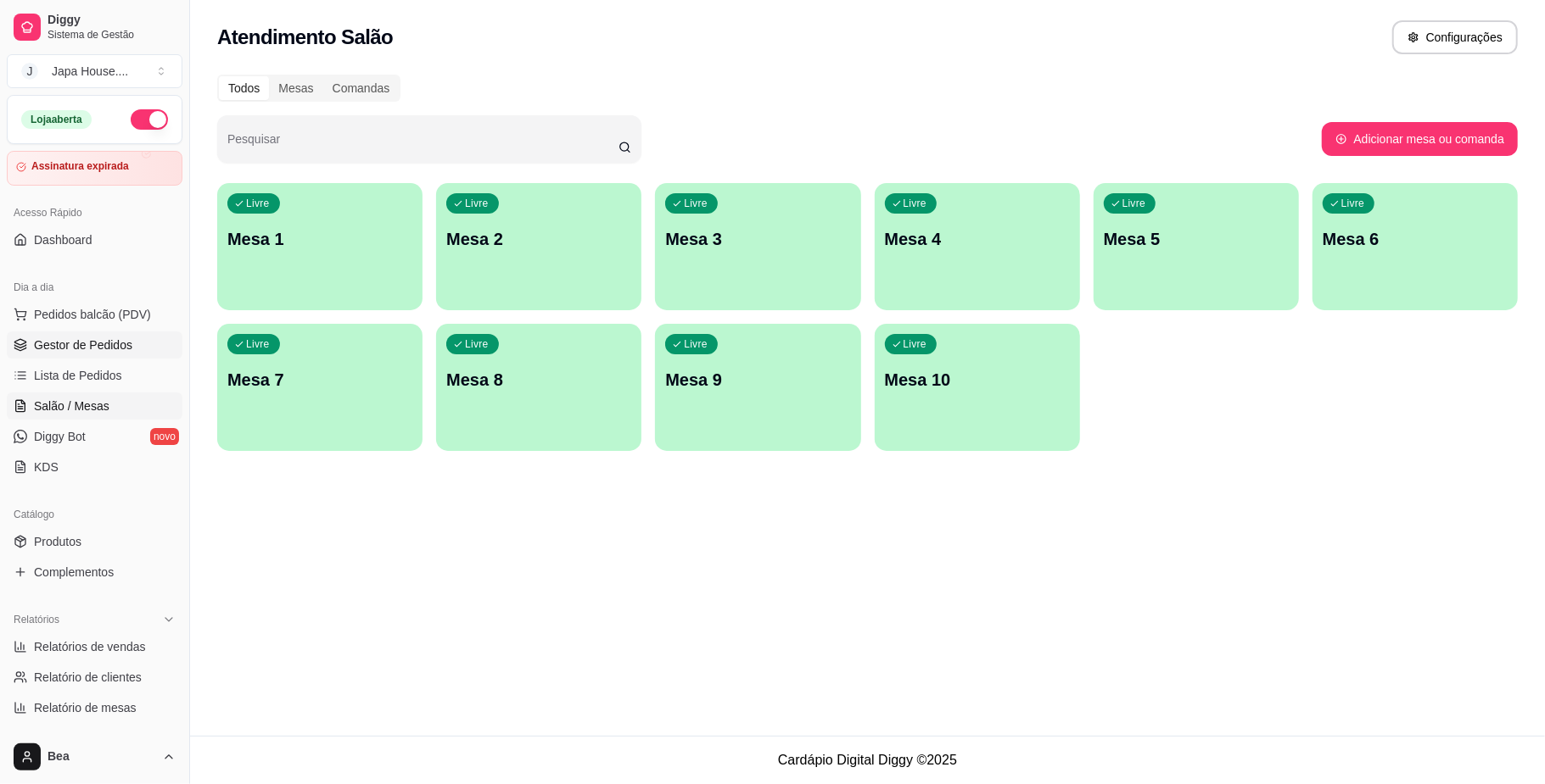
click at [103, 341] on span "Gestor de Pedidos" at bounding box center [83, 344] width 99 height 17
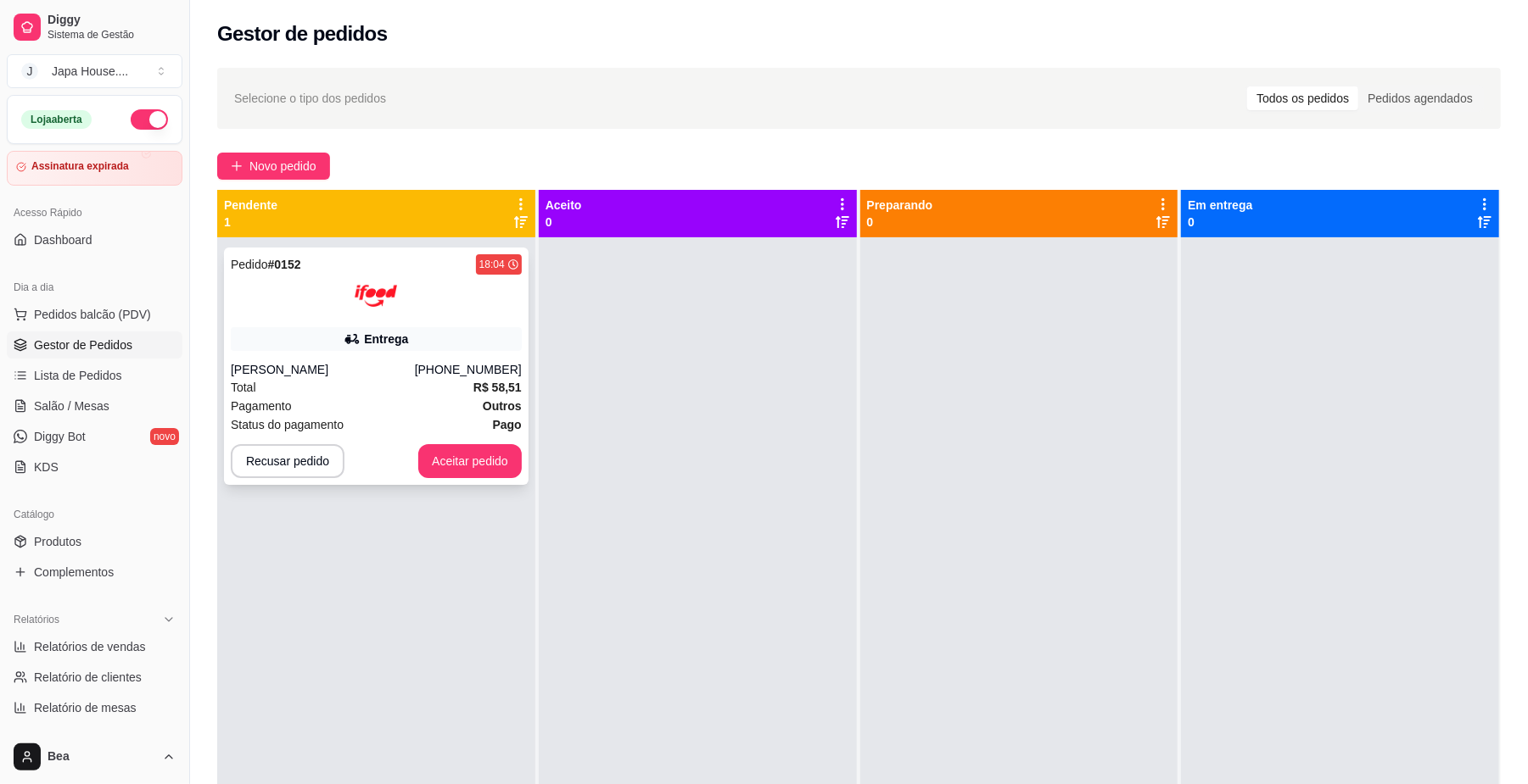
click at [451, 361] on div "[PHONE_NUMBER]" at bounding box center [468, 369] width 107 height 17
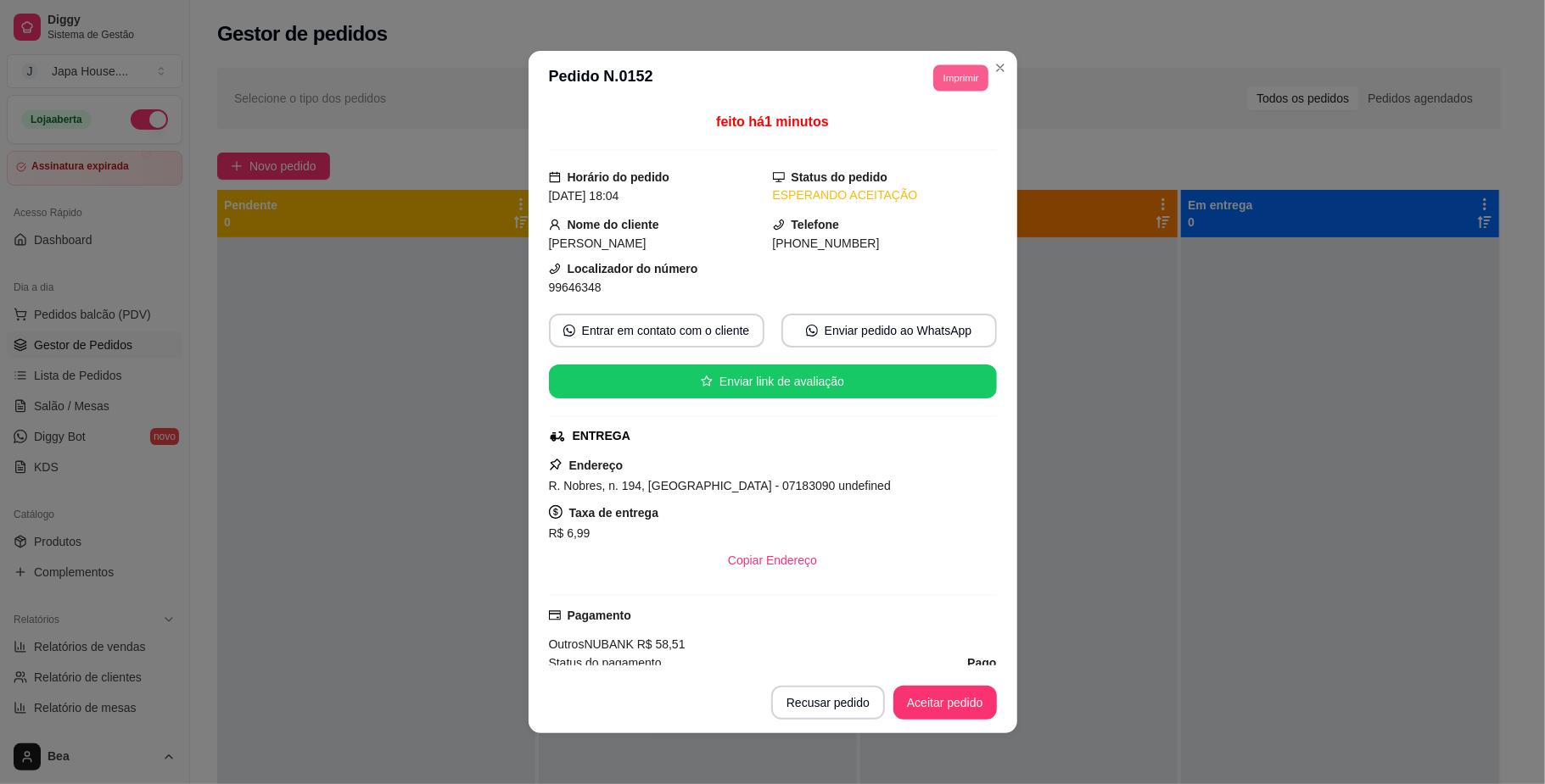
click at [948, 65] on button "Imprimir" at bounding box center [960, 78] width 55 height 27
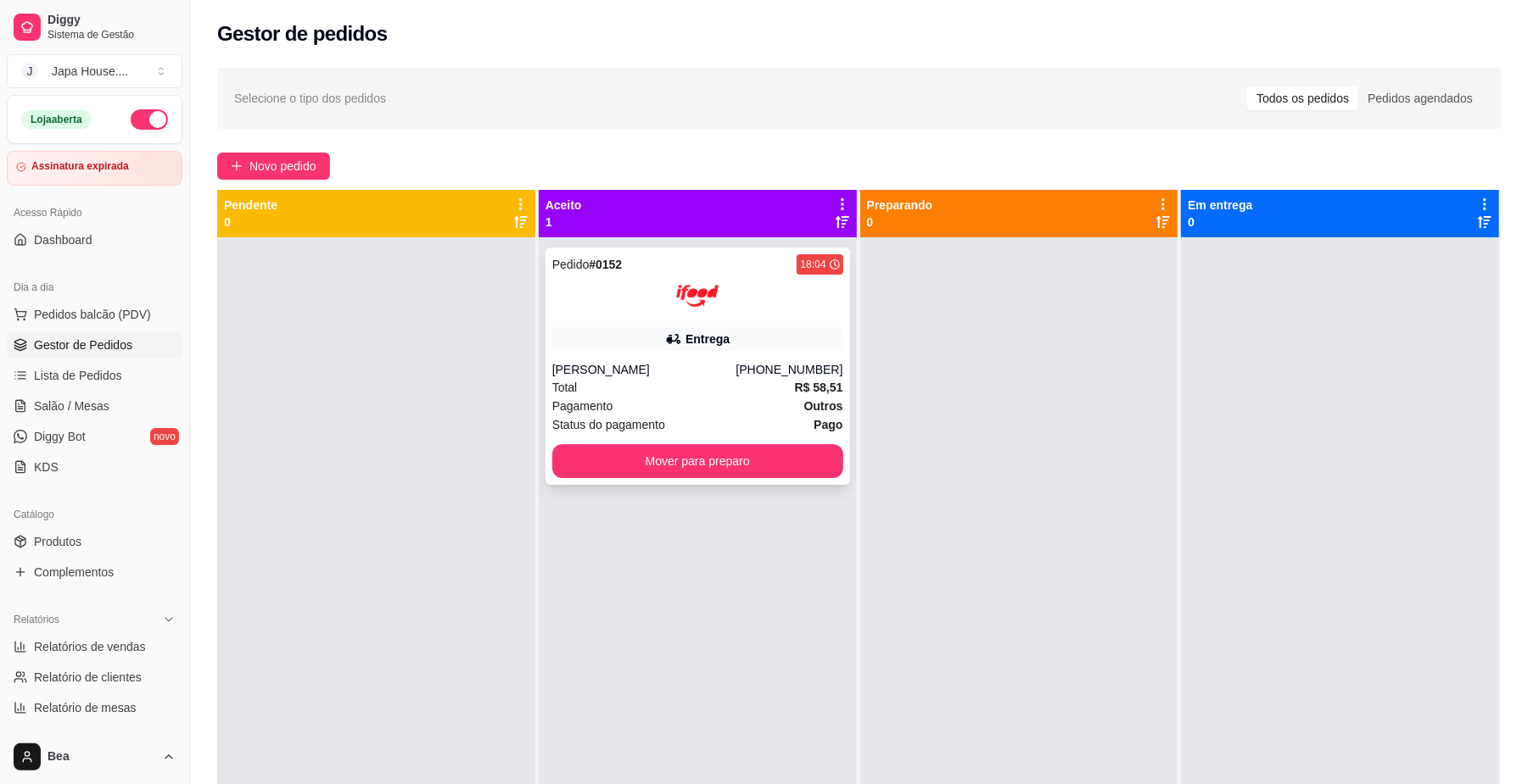
click at [676, 312] on img at bounding box center [697, 296] width 43 height 43
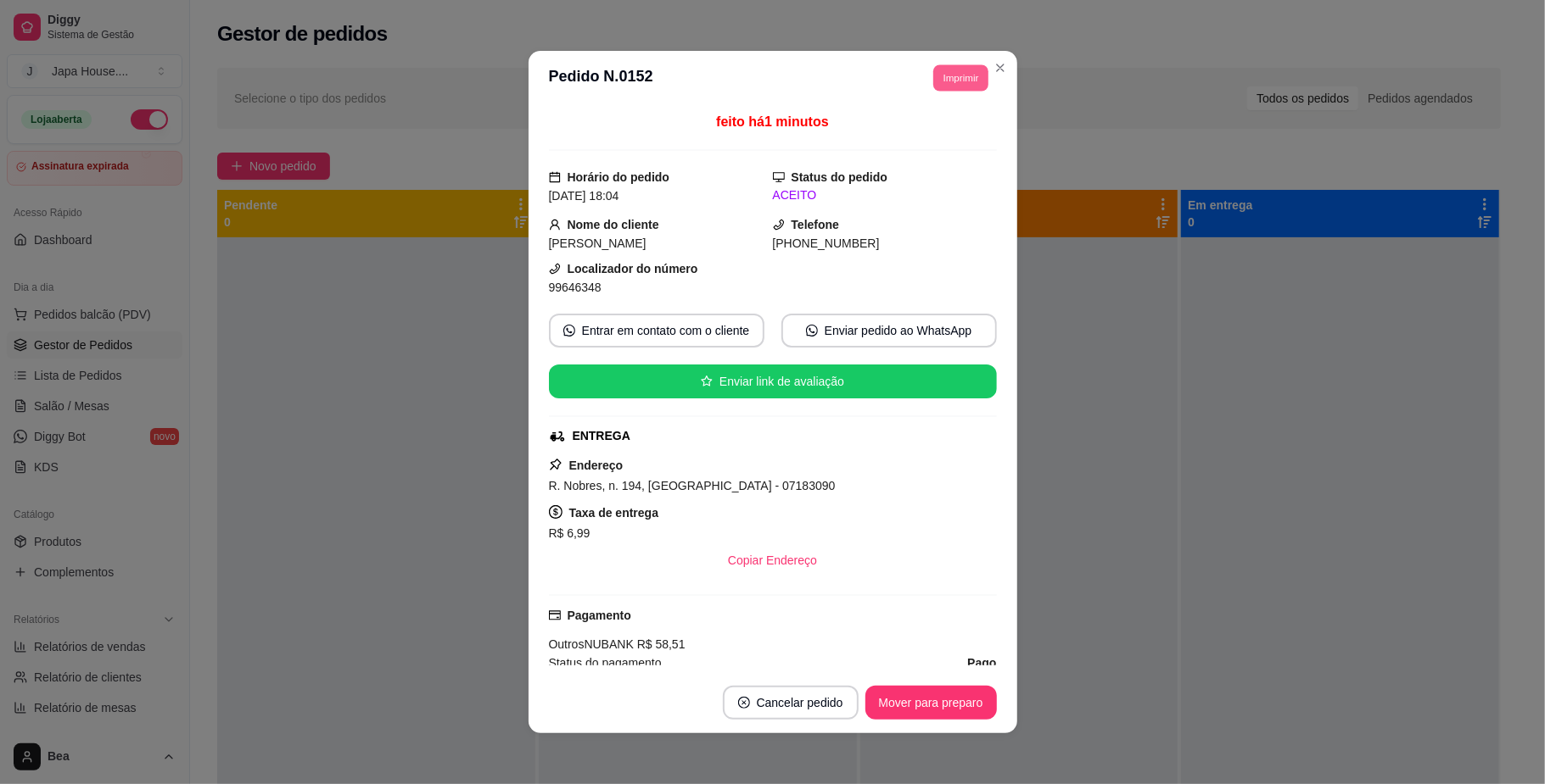
click at [947, 78] on button "Imprimir" at bounding box center [960, 78] width 55 height 27
click at [944, 146] on button "IMPRESSORA" at bounding box center [921, 137] width 119 height 27
click at [951, 71] on button "Imprimir" at bounding box center [960, 78] width 55 height 27
click at [937, 132] on button "IMPRESSORA" at bounding box center [921, 137] width 119 height 27
click at [944, 83] on button "Imprimir" at bounding box center [960, 78] width 55 height 27
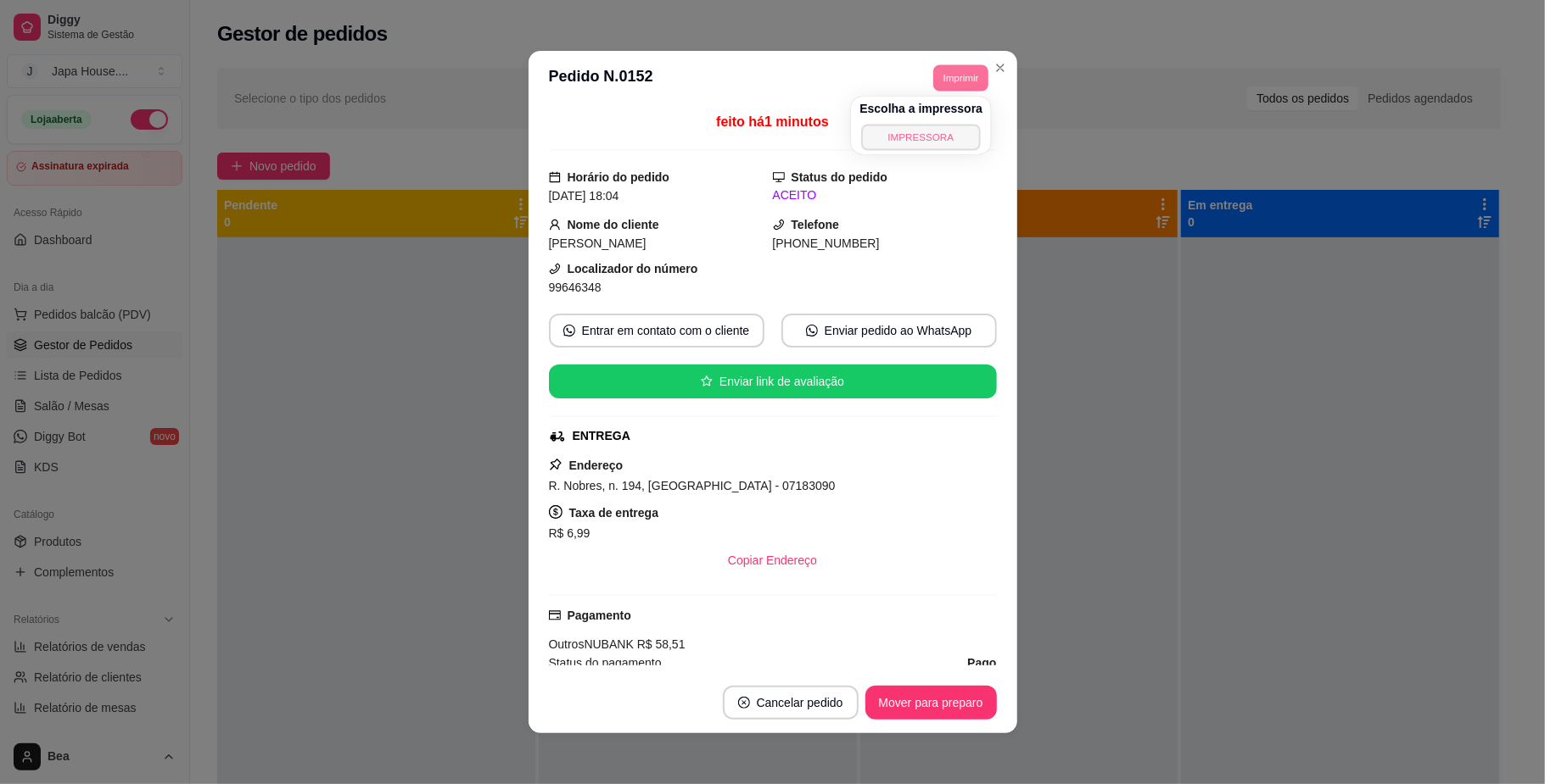
click at [938, 140] on button "IMPRESSORA" at bounding box center [921, 137] width 119 height 27
click at [938, 696] on button "Mover para preparo" at bounding box center [930, 702] width 127 height 33
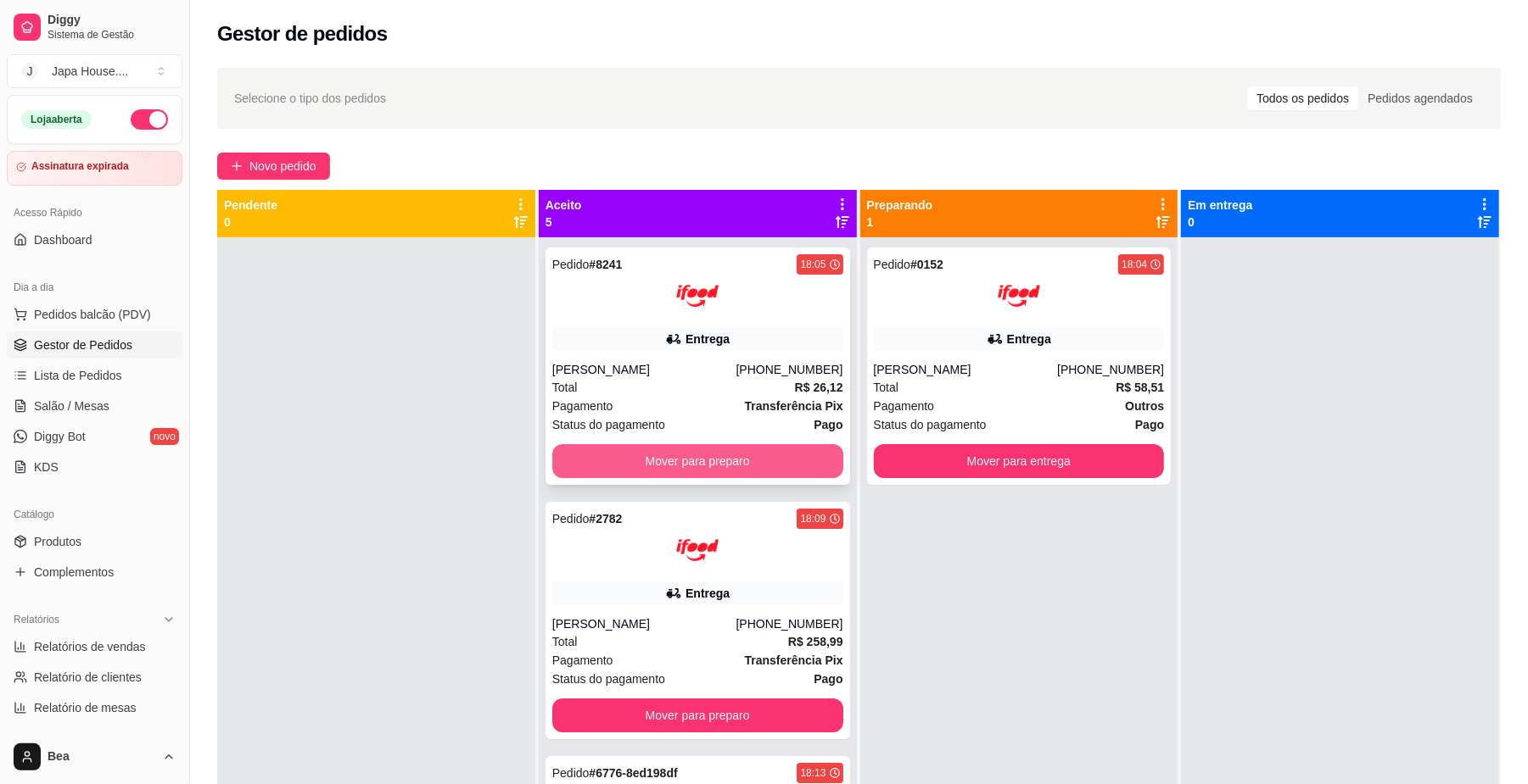
click at [729, 465] on button "Mover para preparo" at bounding box center [698, 461] width 291 height 34
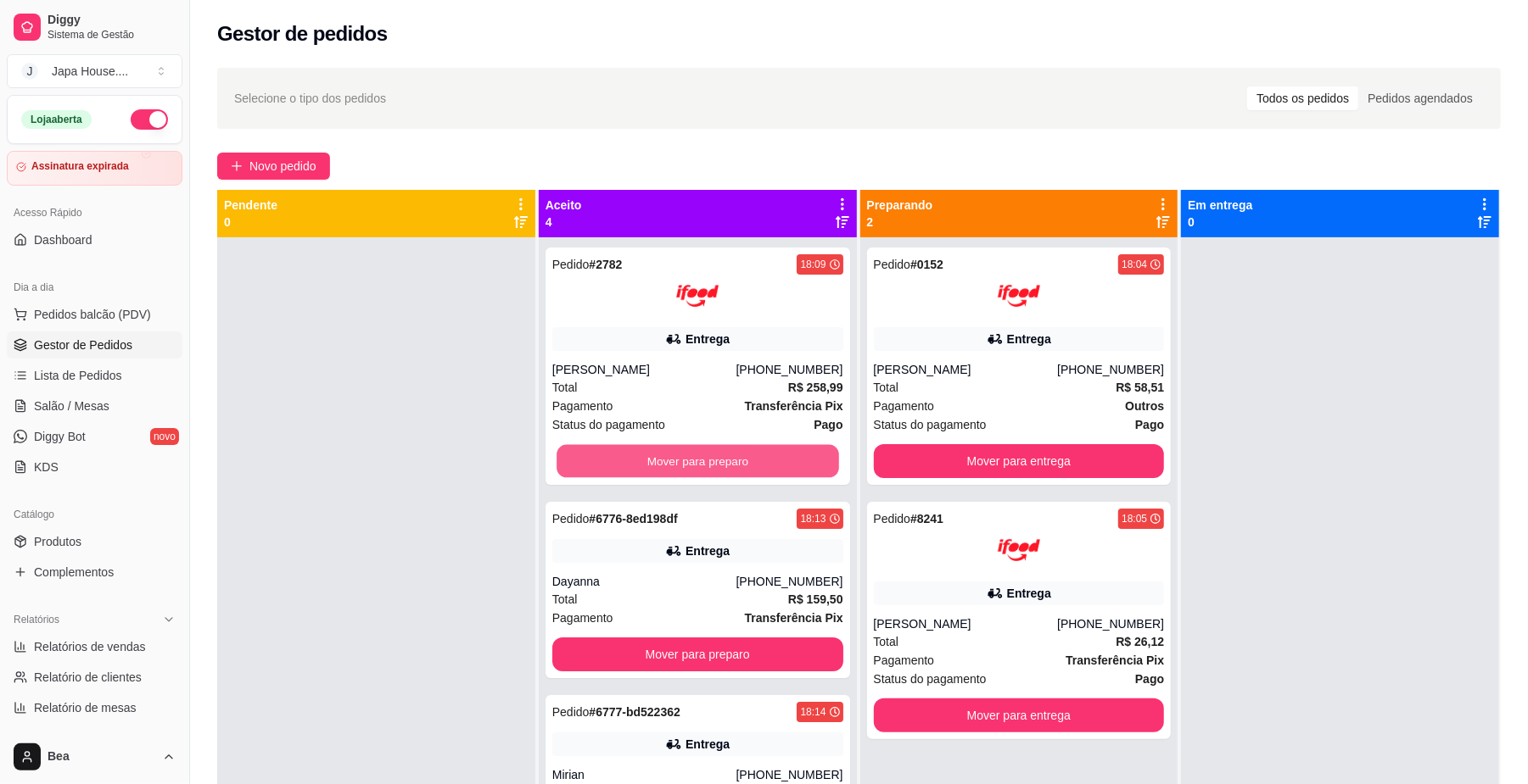
click at [729, 465] on button "Mover para preparo" at bounding box center [696, 461] width 282 height 33
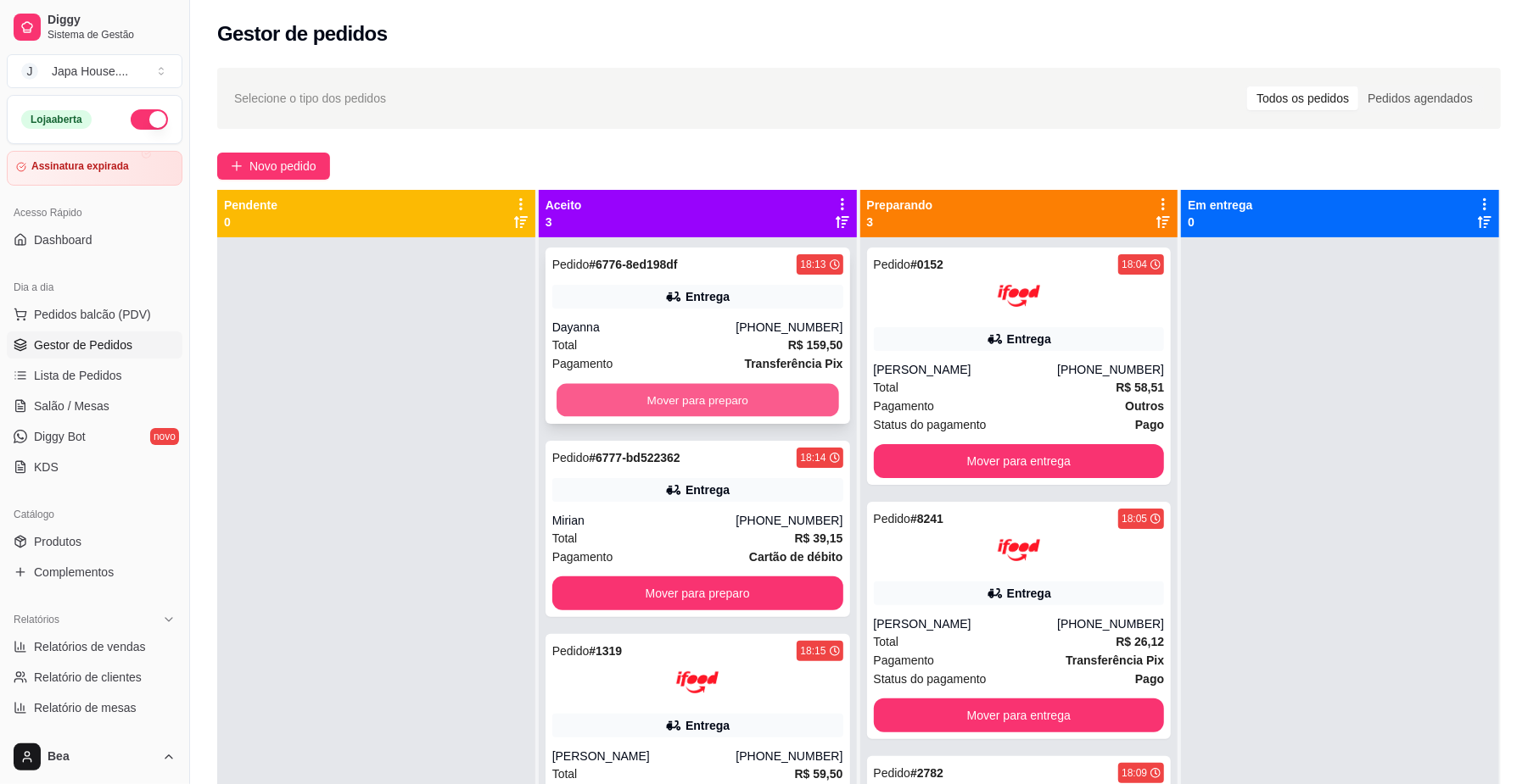
click at [759, 390] on button "Mover para preparo" at bounding box center [696, 400] width 282 height 33
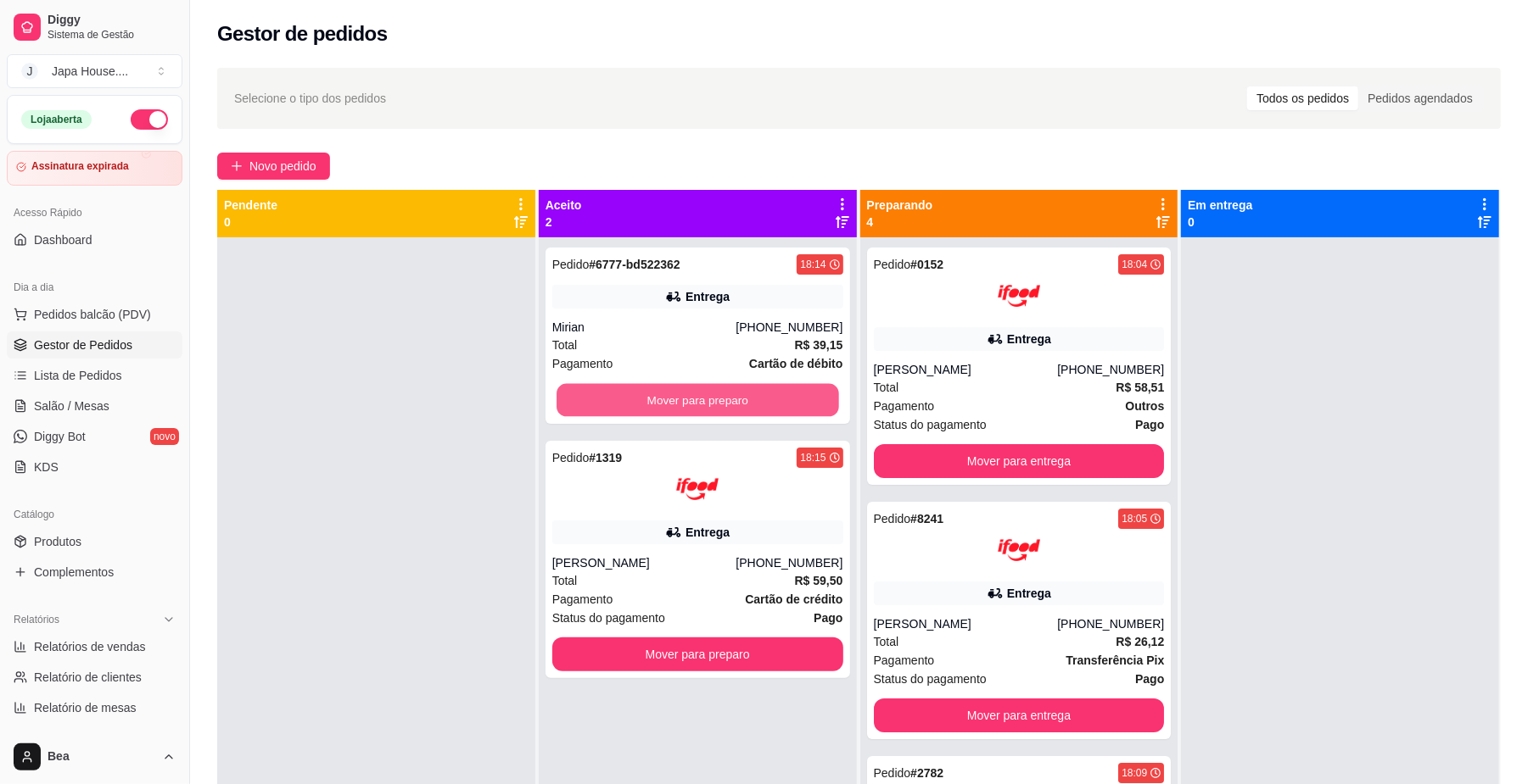
click at [759, 390] on button "Mover para preparo" at bounding box center [696, 400] width 282 height 33
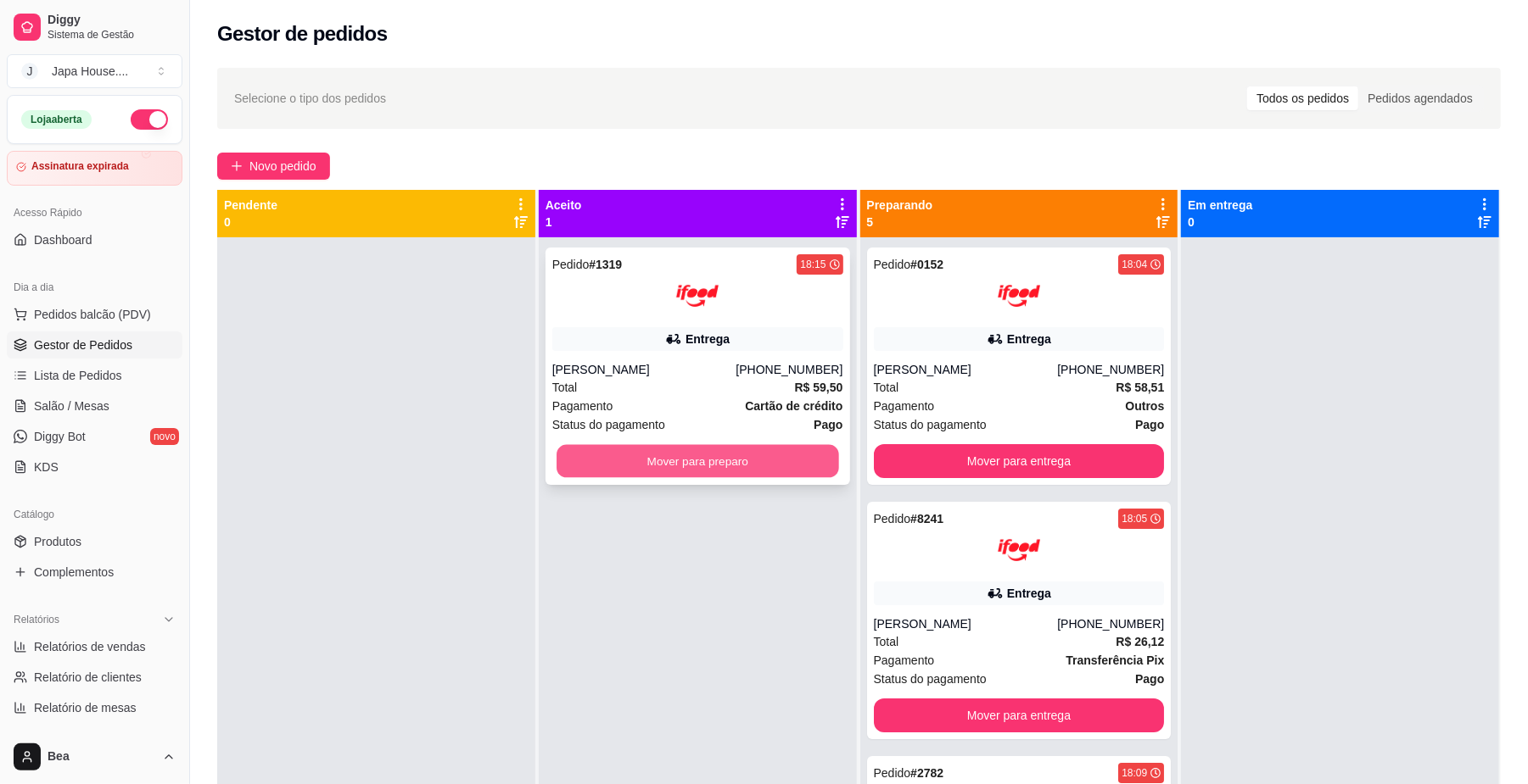
click at [792, 464] on button "Mover para preparo" at bounding box center [696, 461] width 282 height 33
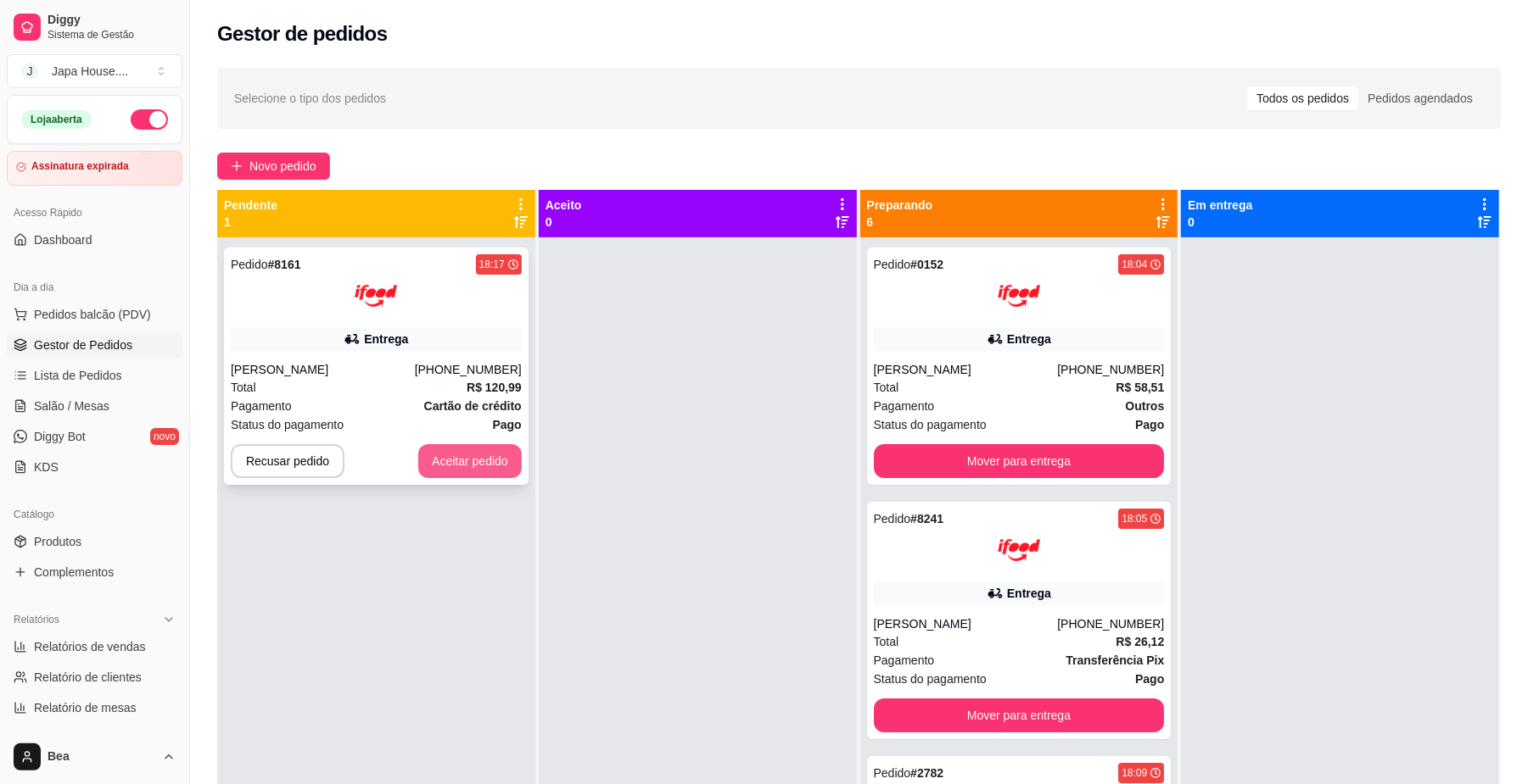
click at [457, 453] on button "Aceitar pedido" at bounding box center [470, 461] width 104 height 34
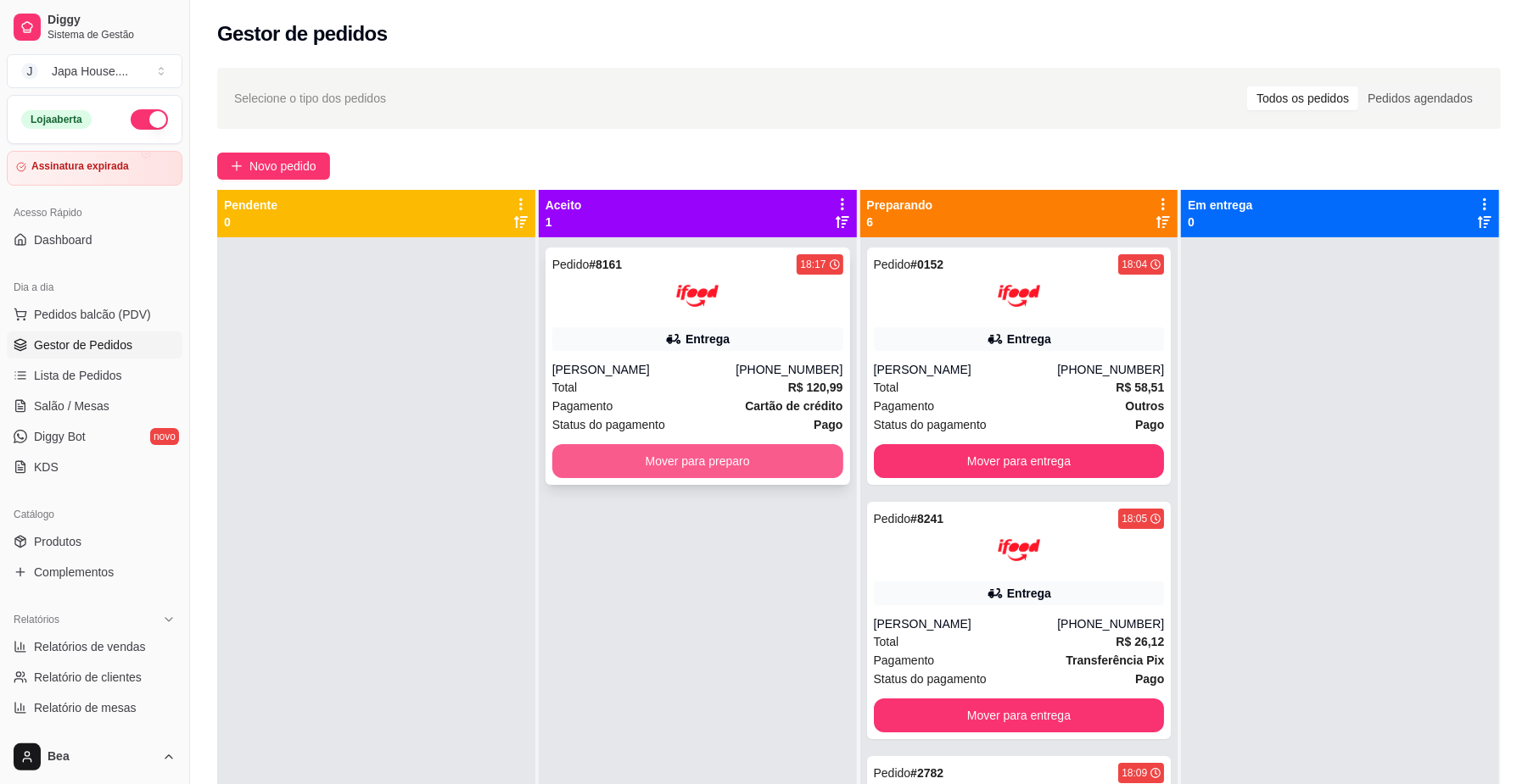
click at [737, 464] on button "Mover para preparo" at bounding box center [698, 461] width 291 height 34
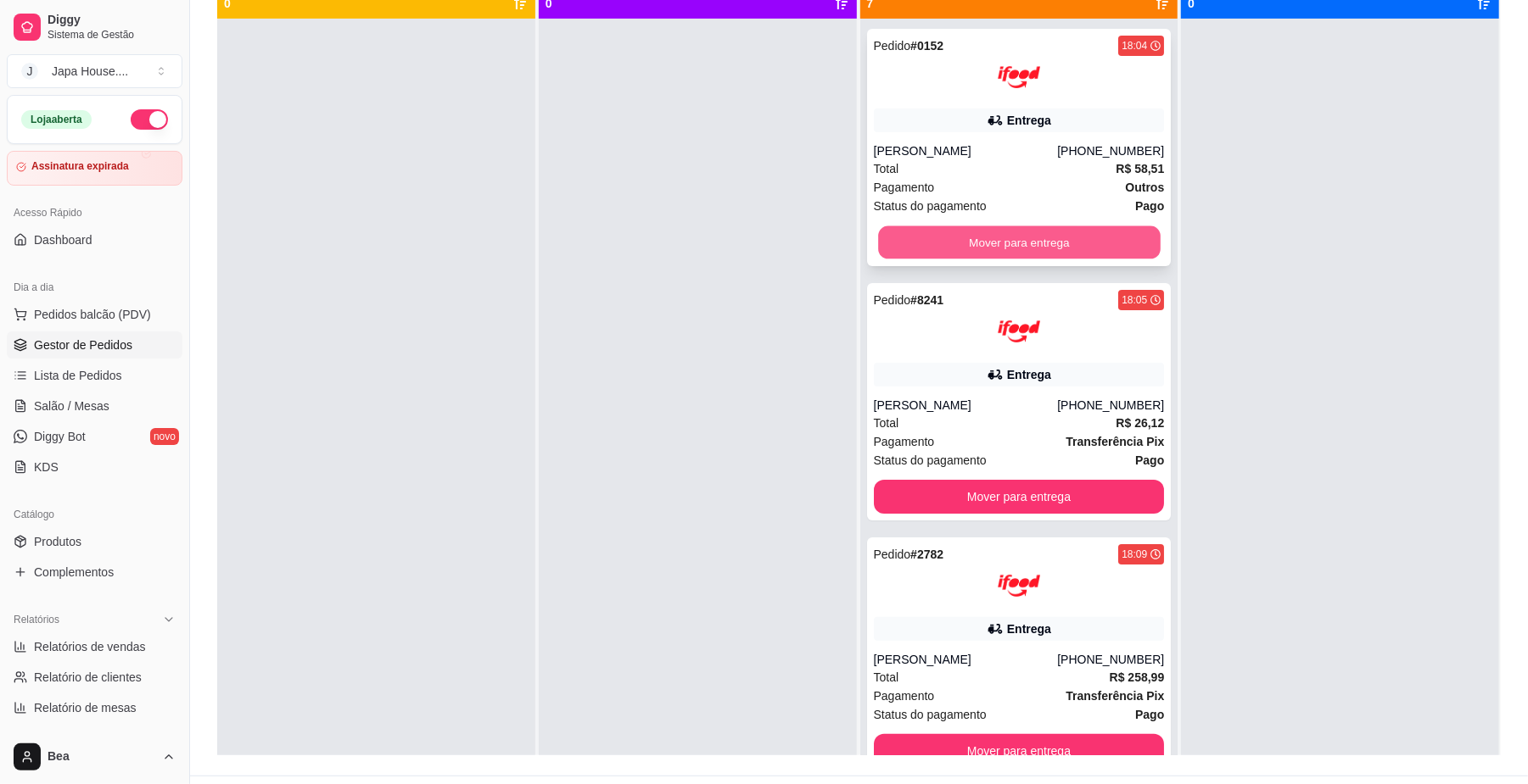
click at [1023, 239] on button "Mover para entrega" at bounding box center [1018, 242] width 282 height 33
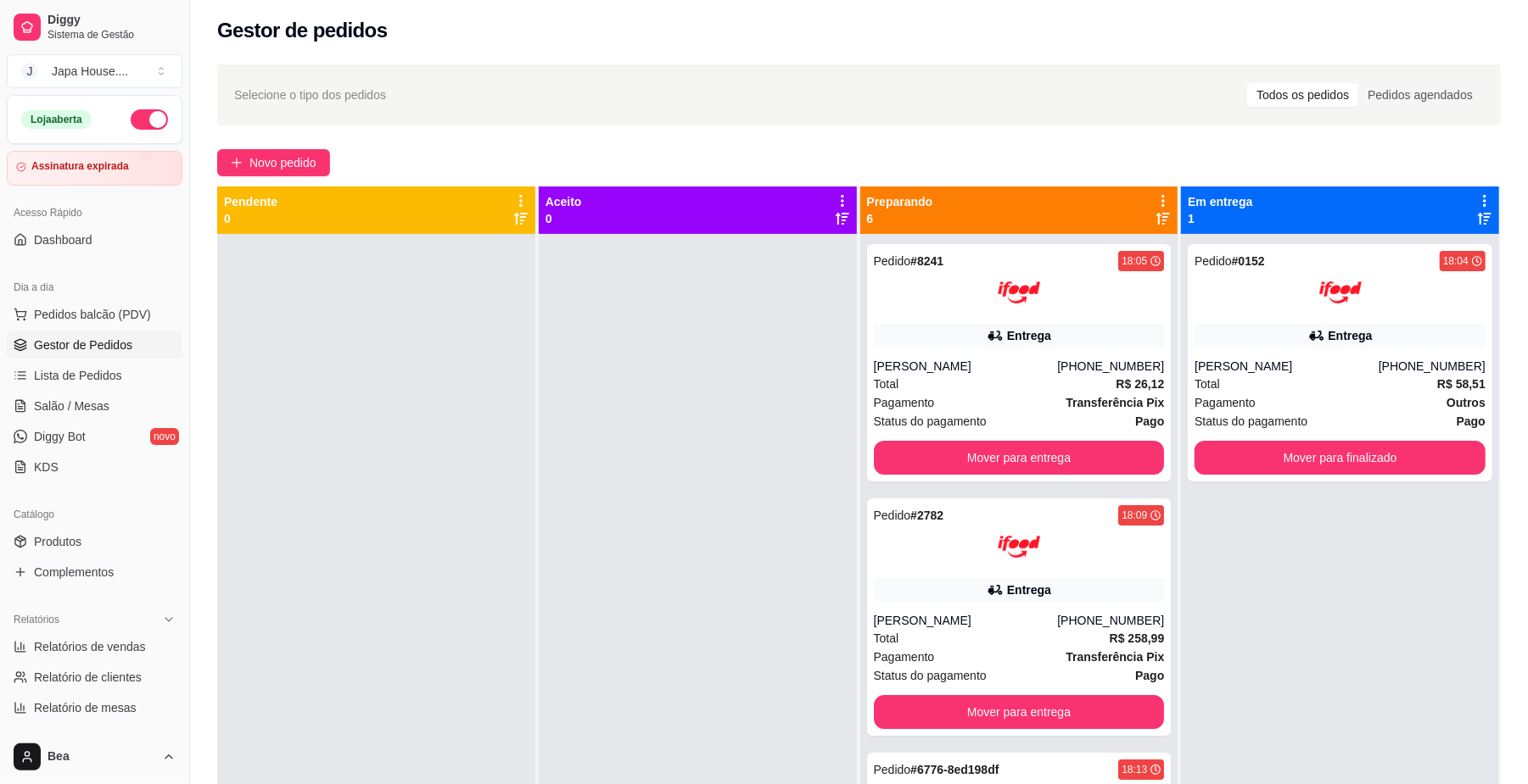
scroll to position [1, 0]
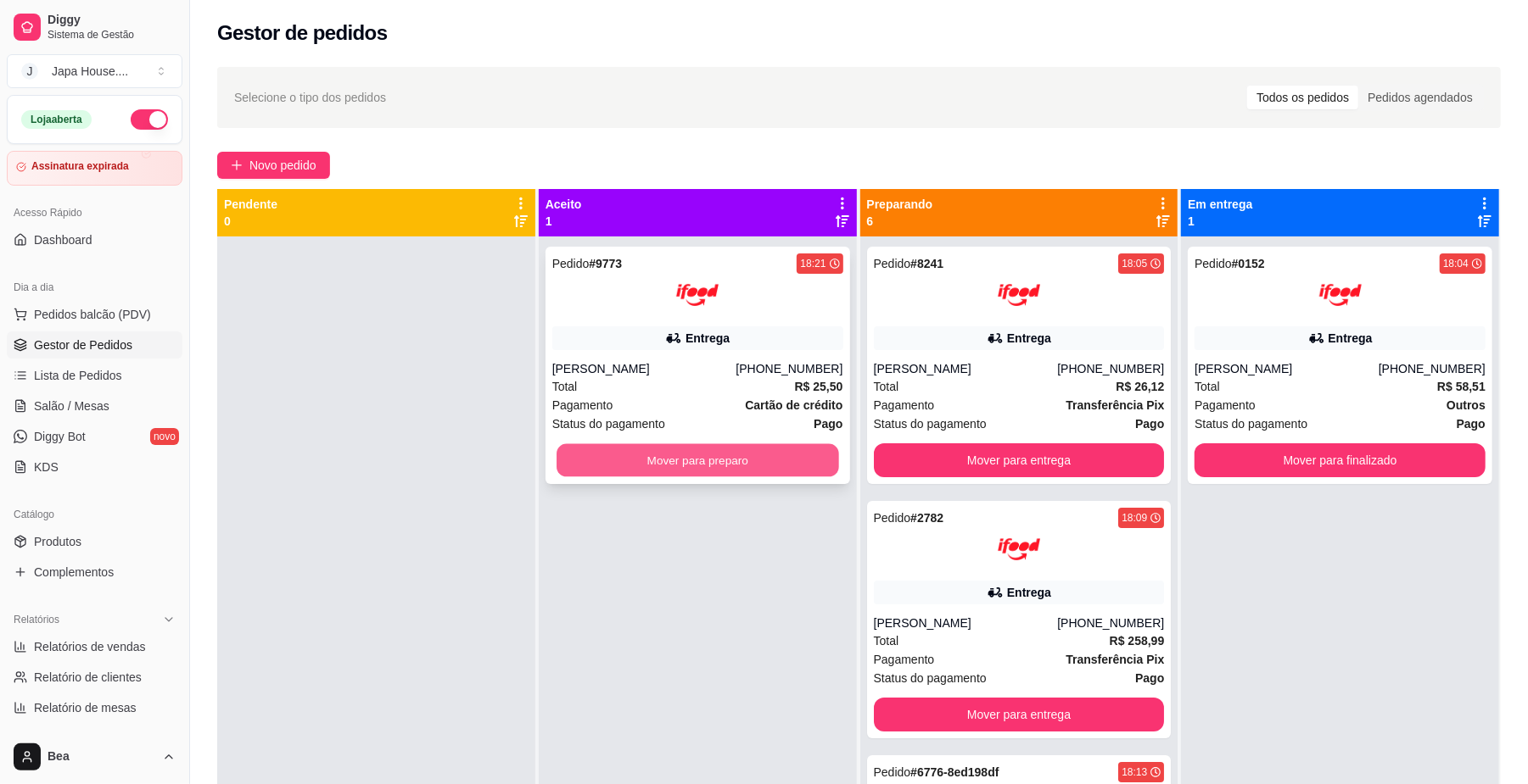
click at [787, 469] on button "Mover para preparo" at bounding box center [696, 460] width 282 height 33
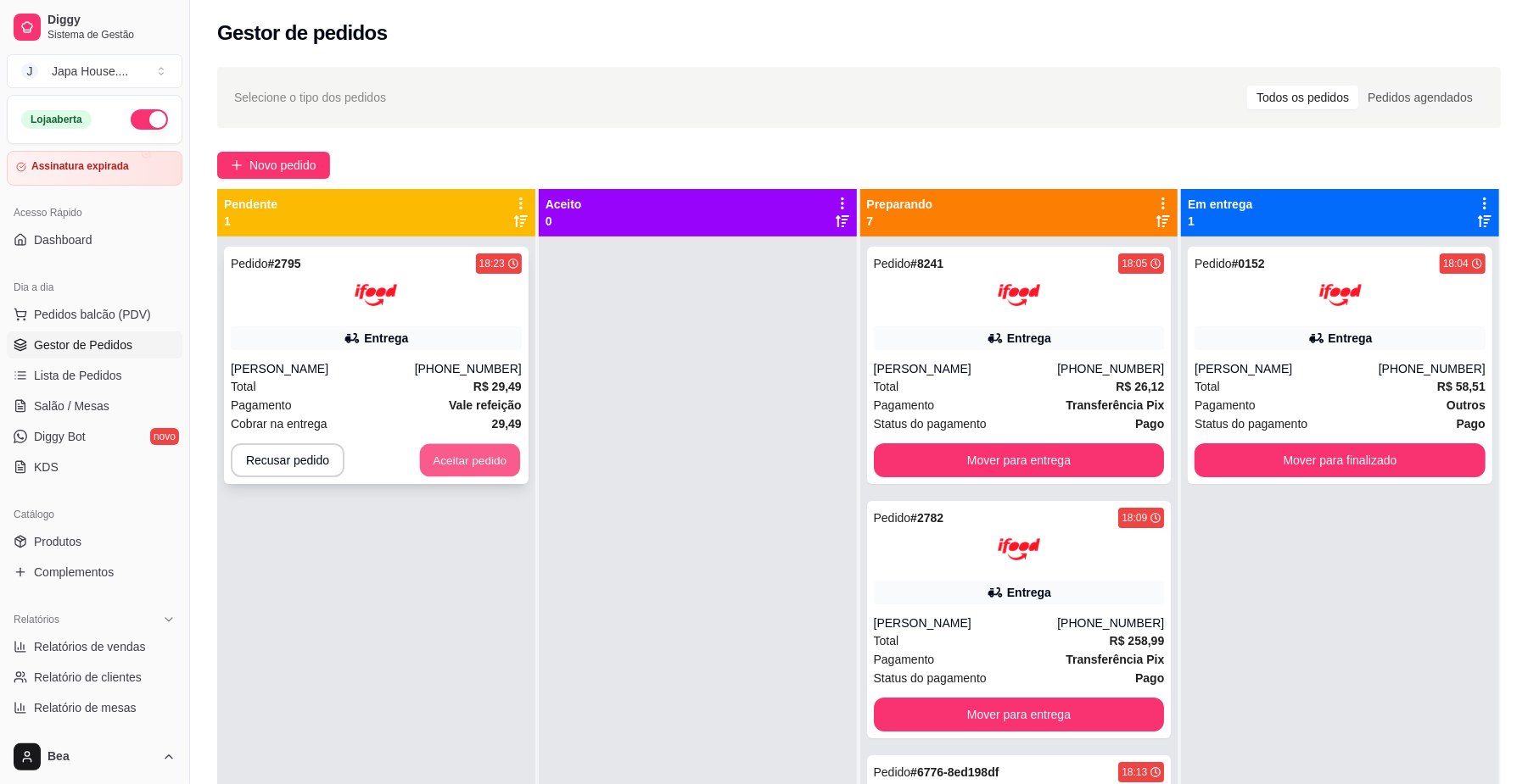
click at [487, 456] on button "Aceitar pedido" at bounding box center [470, 460] width 100 height 33
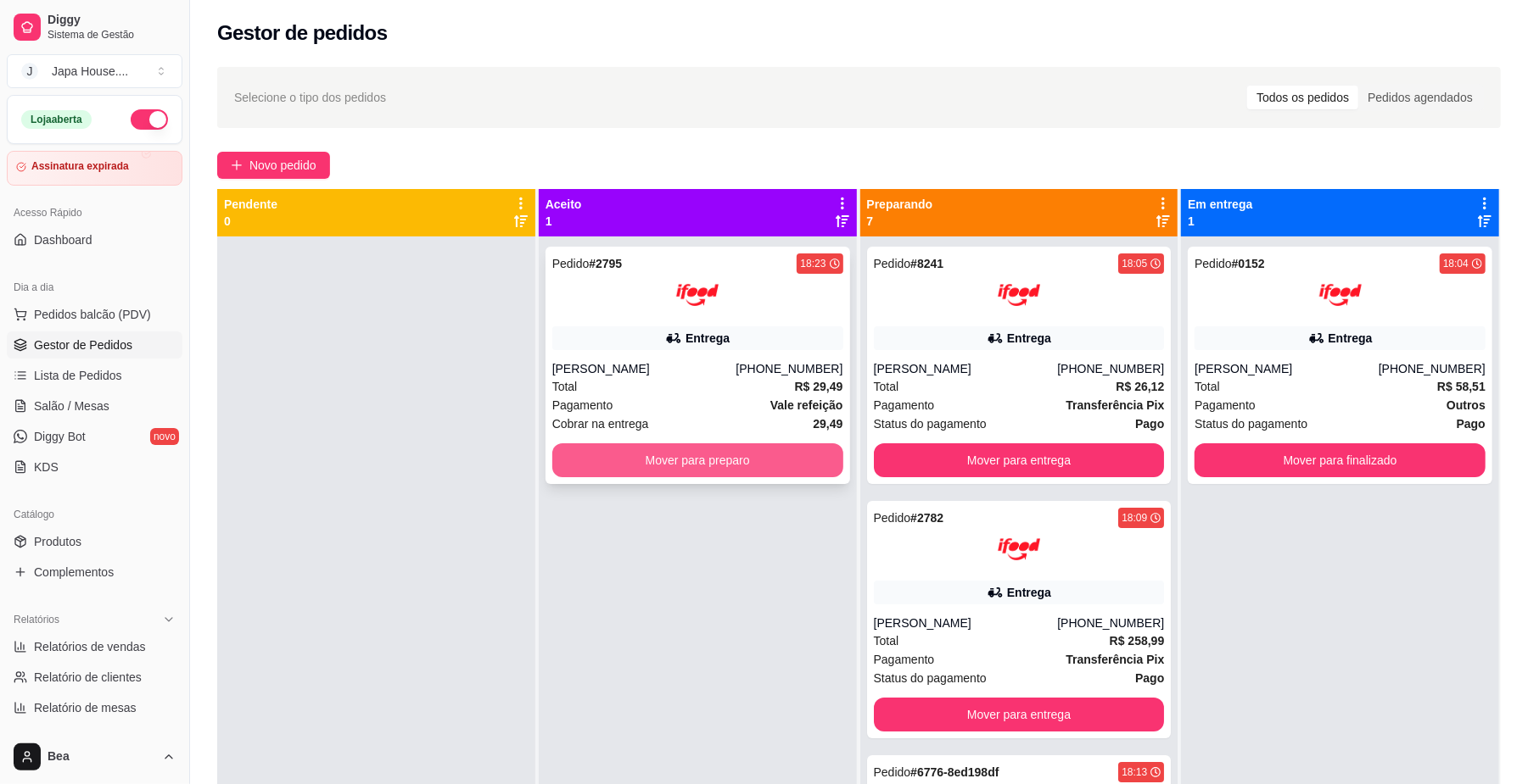
click at [593, 465] on button "Mover para preparo" at bounding box center [698, 460] width 291 height 34
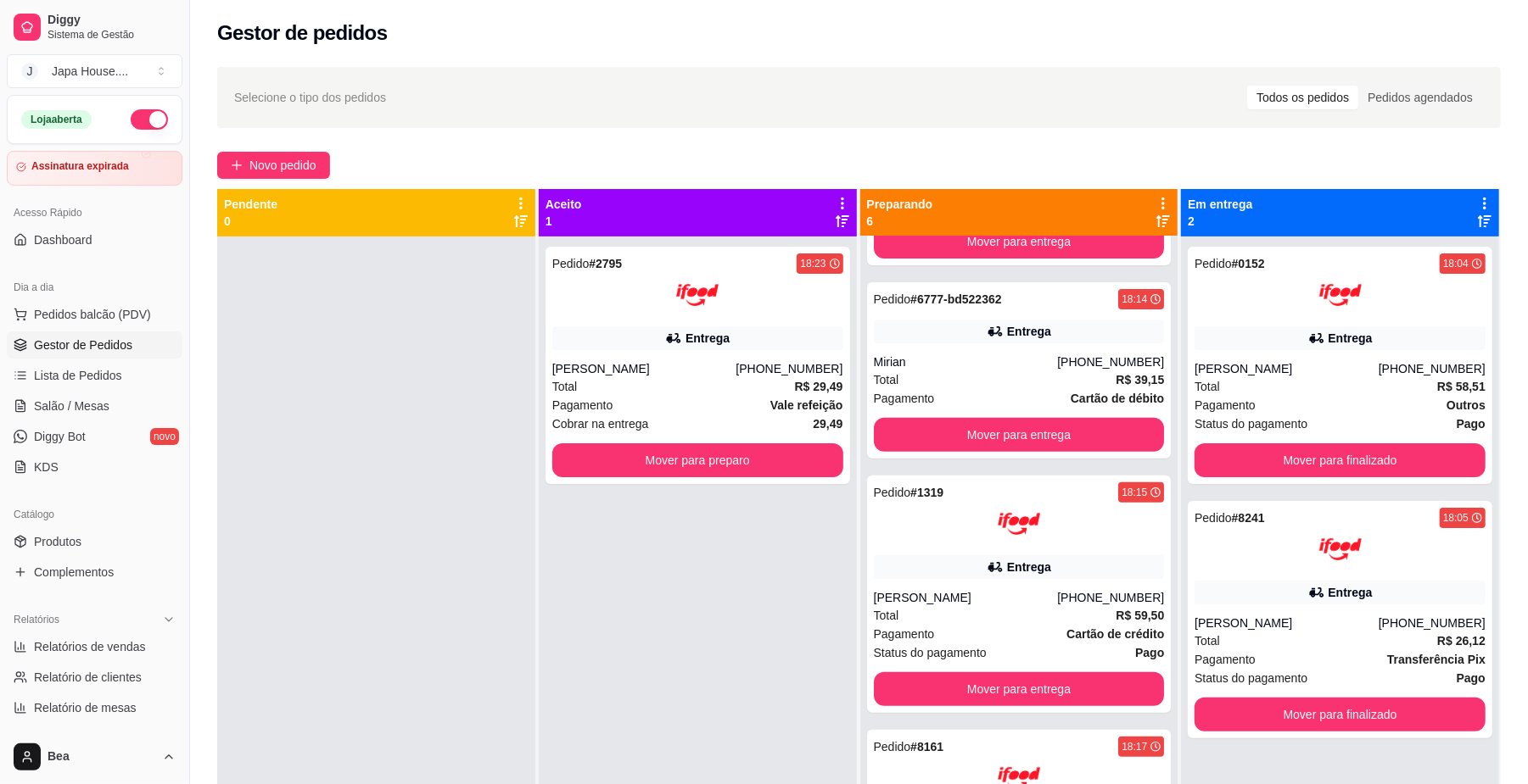
scroll to position [424, 0]
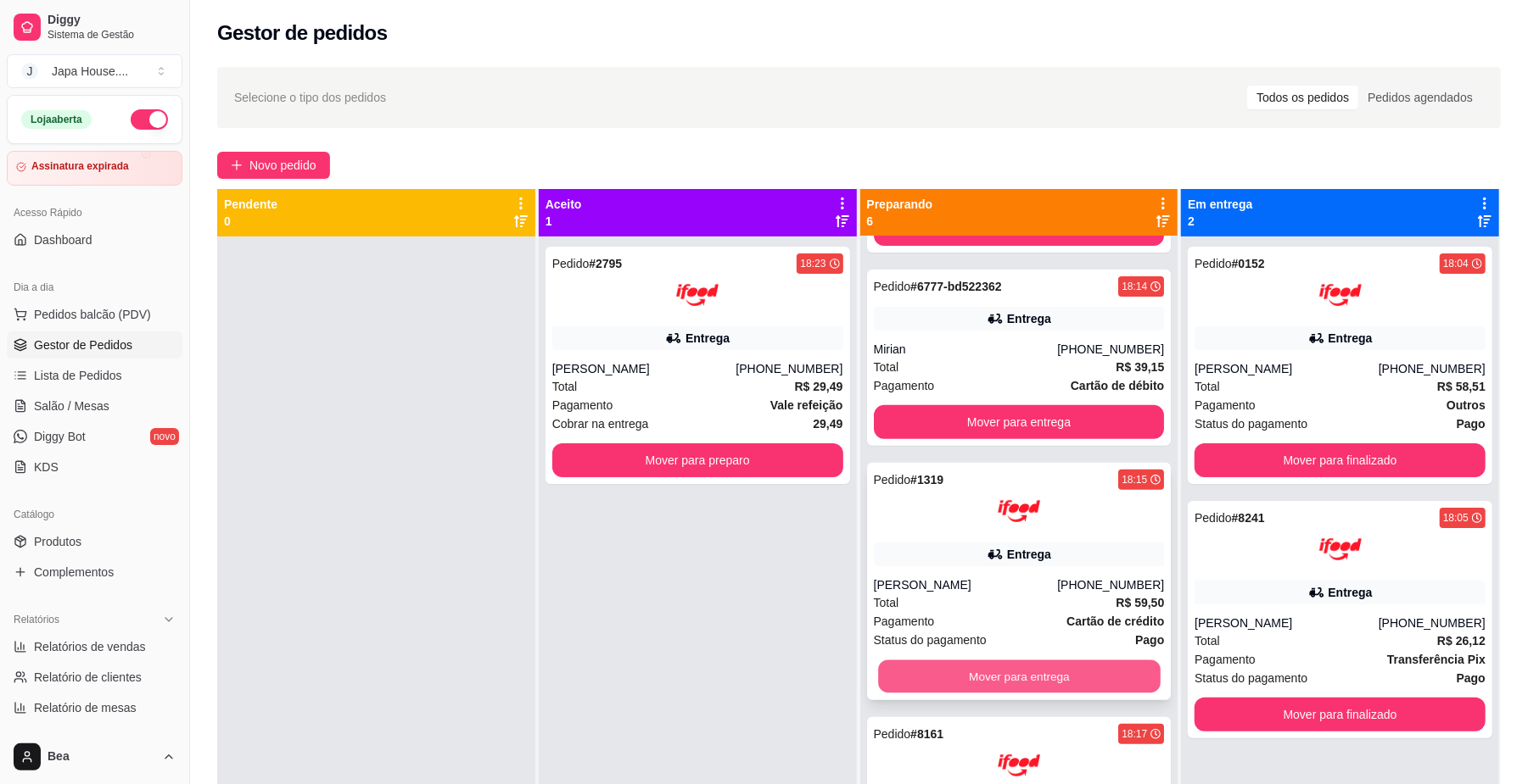
click at [1073, 679] on button "Mover para entrega" at bounding box center [1018, 677] width 282 height 33
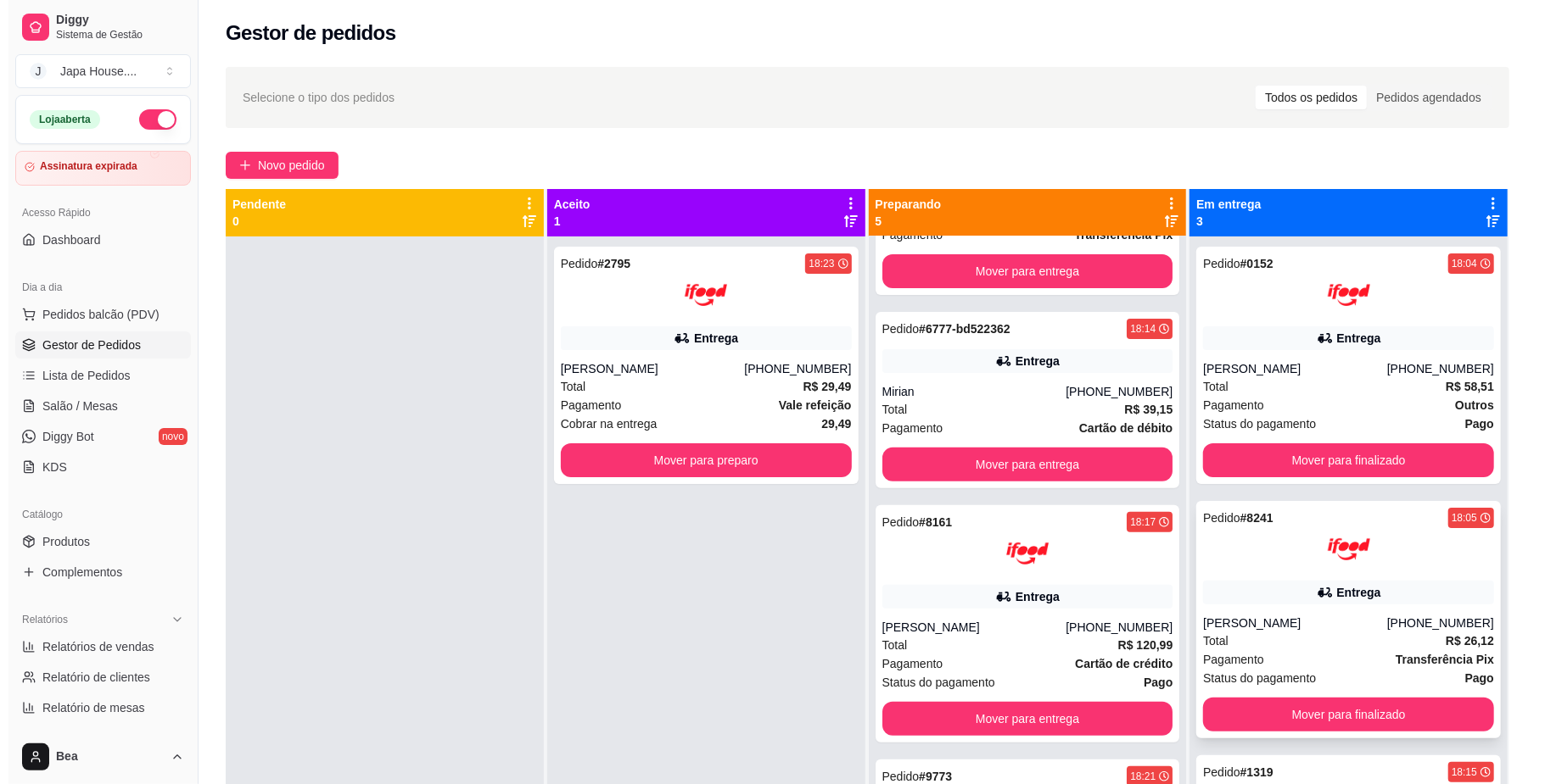
scroll to position [385, 0]
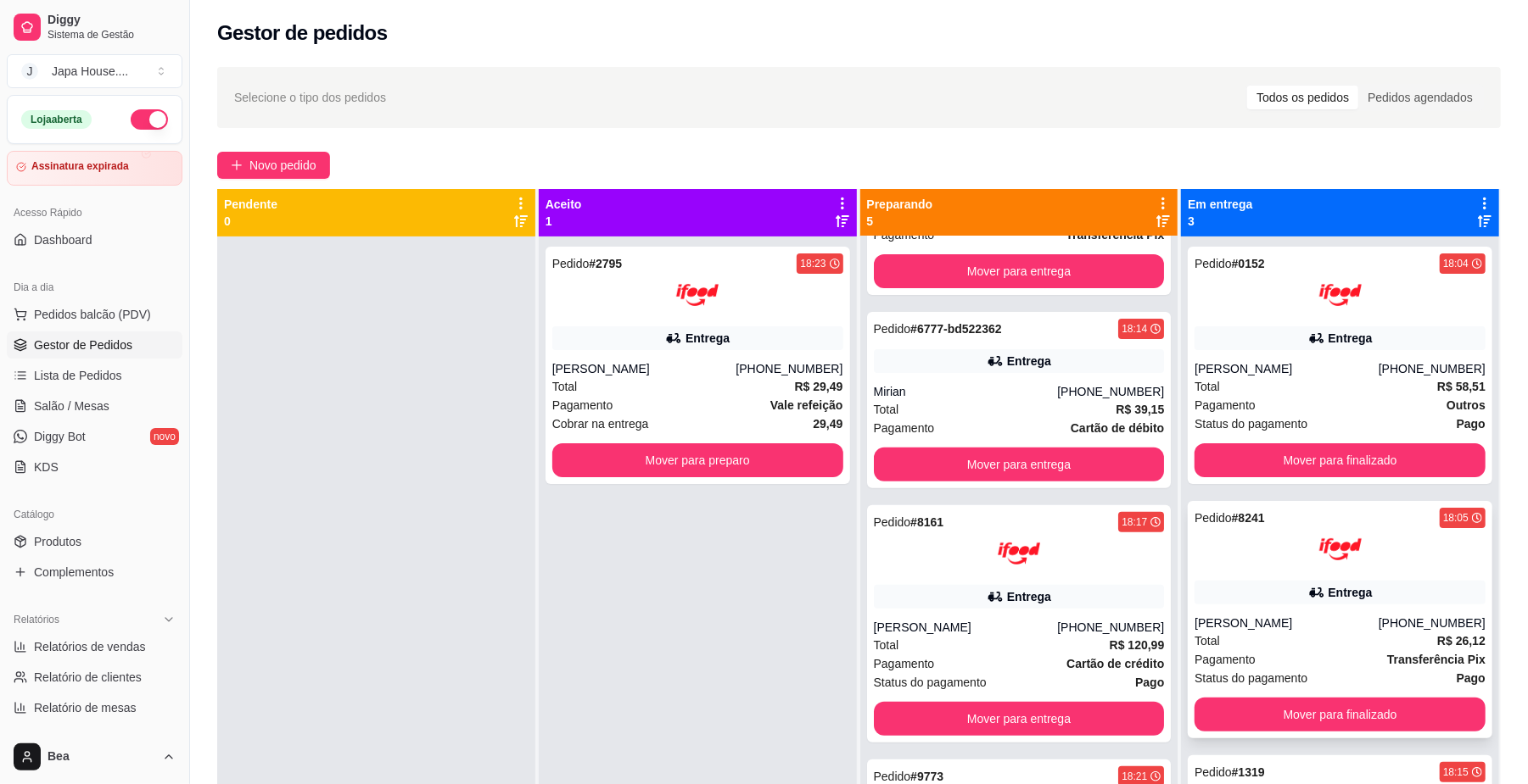
click at [1339, 622] on div "[PERSON_NAME]" at bounding box center [1286, 622] width 184 height 17
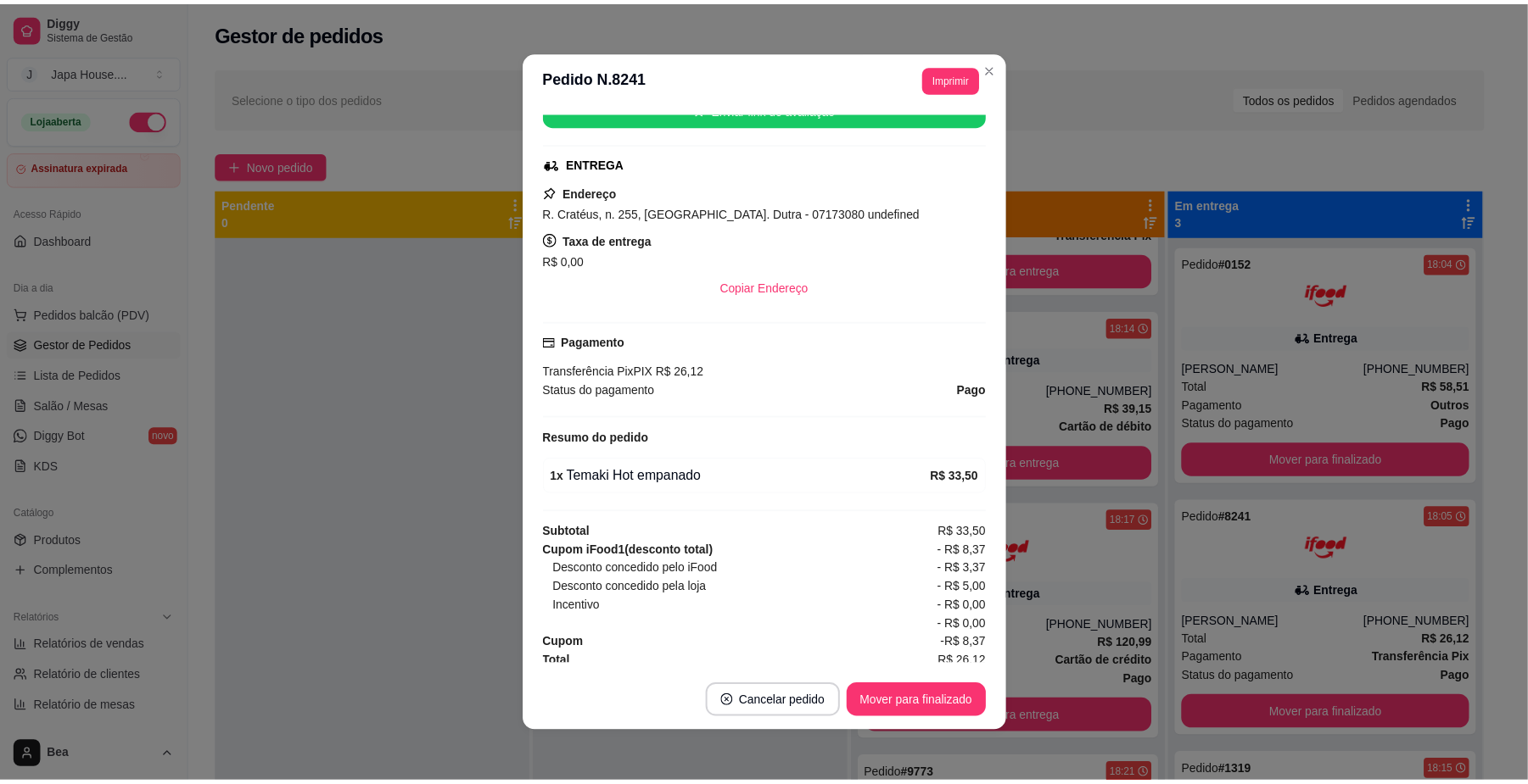
scroll to position [289, 0]
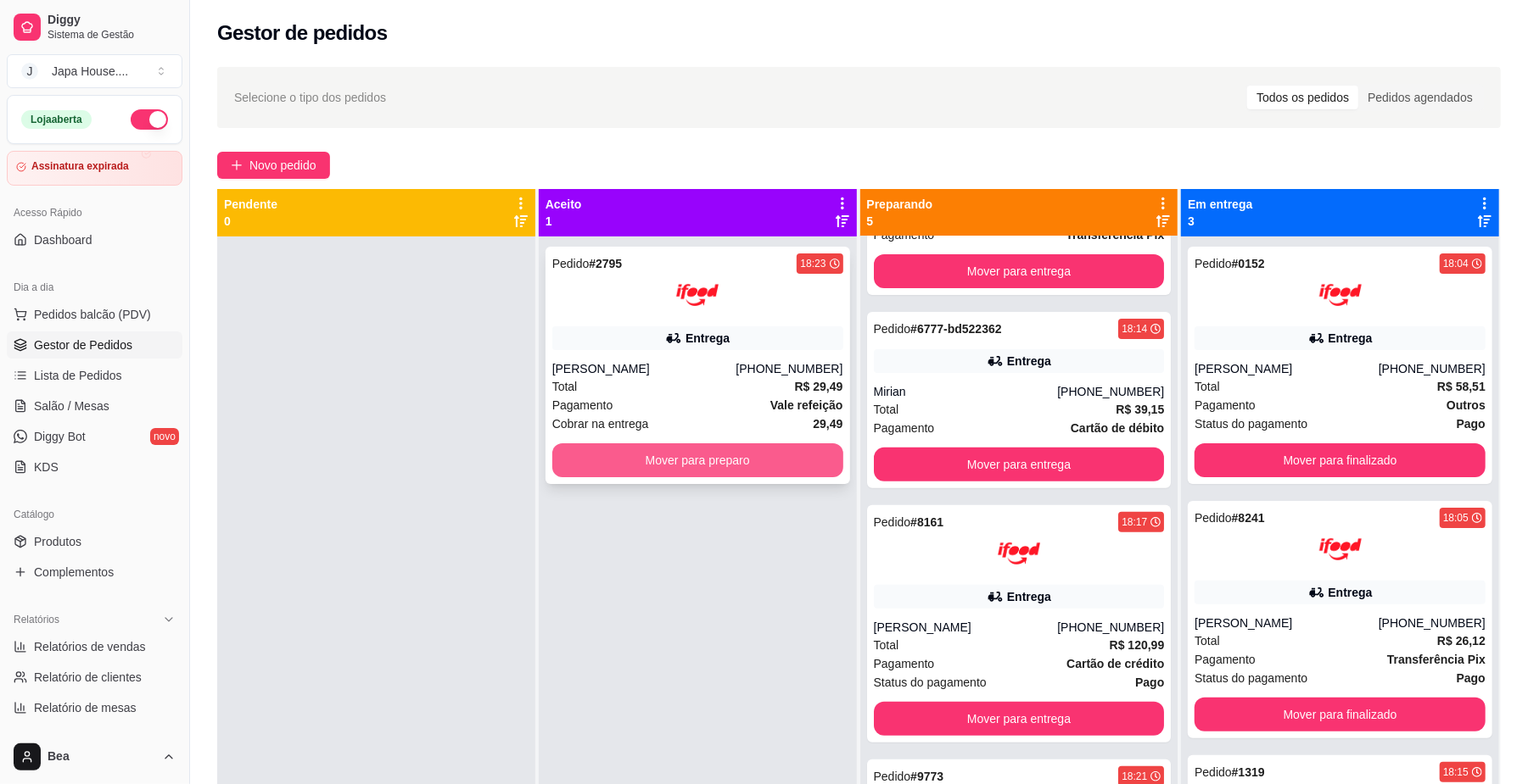
click at [584, 465] on button "Mover para preparo" at bounding box center [698, 460] width 291 height 34
